Goal: Task Accomplishment & Management: Manage account settings

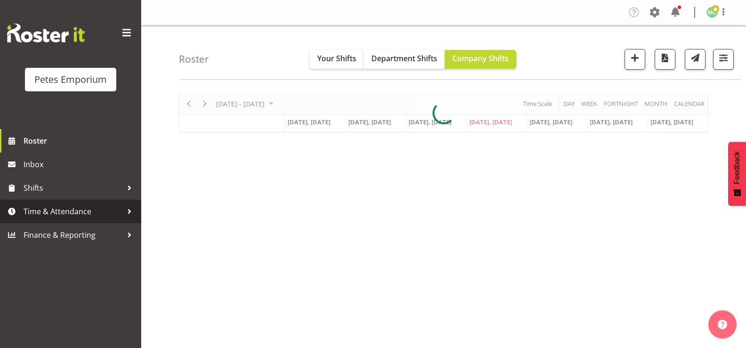
click at [101, 220] on link "Time & Attendance" at bounding box center [70, 212] width 141 height 24
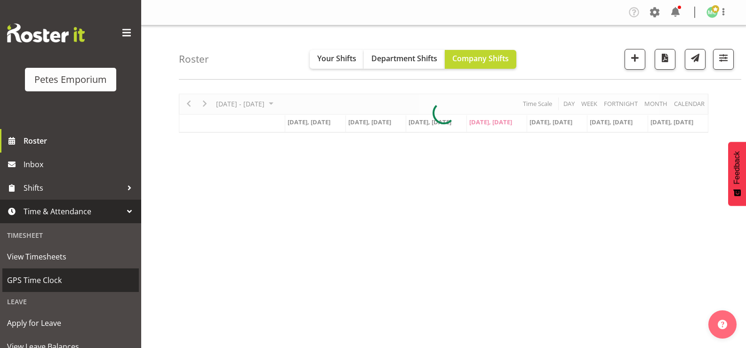
click at [80, 281] on span "GPS Time Clock" at bounding box center [70, 280] width 127 height 14
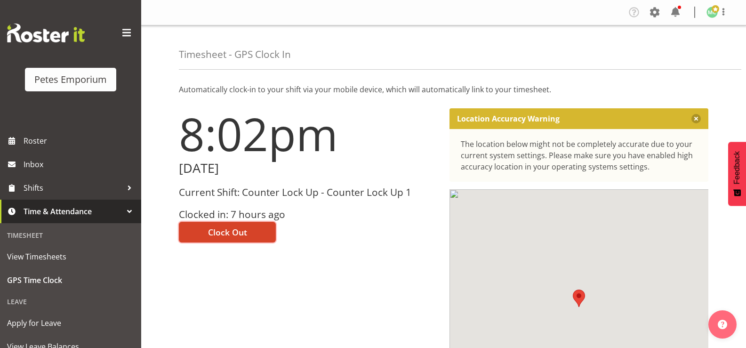
click at [249, 236] on button "Clock Out" at bounding box center [227, 232] width 97 height 21
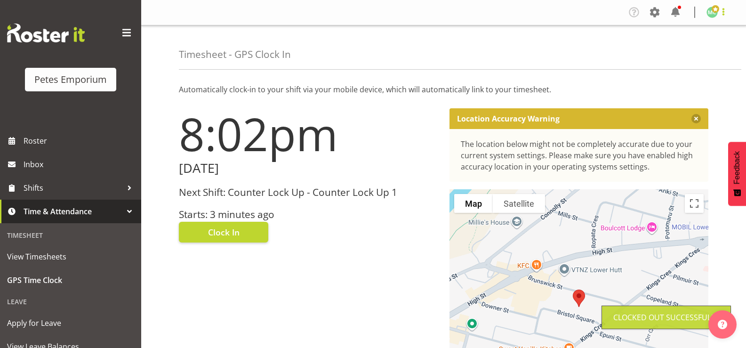
click at [721, 13] on span at bounding box center [723, 11] width 11 height 11
click at [694, 49] on link "Log Out" at bounding box center [684, 49] width 90 height 17
